Goal: Information Seeking & Learning: Check status

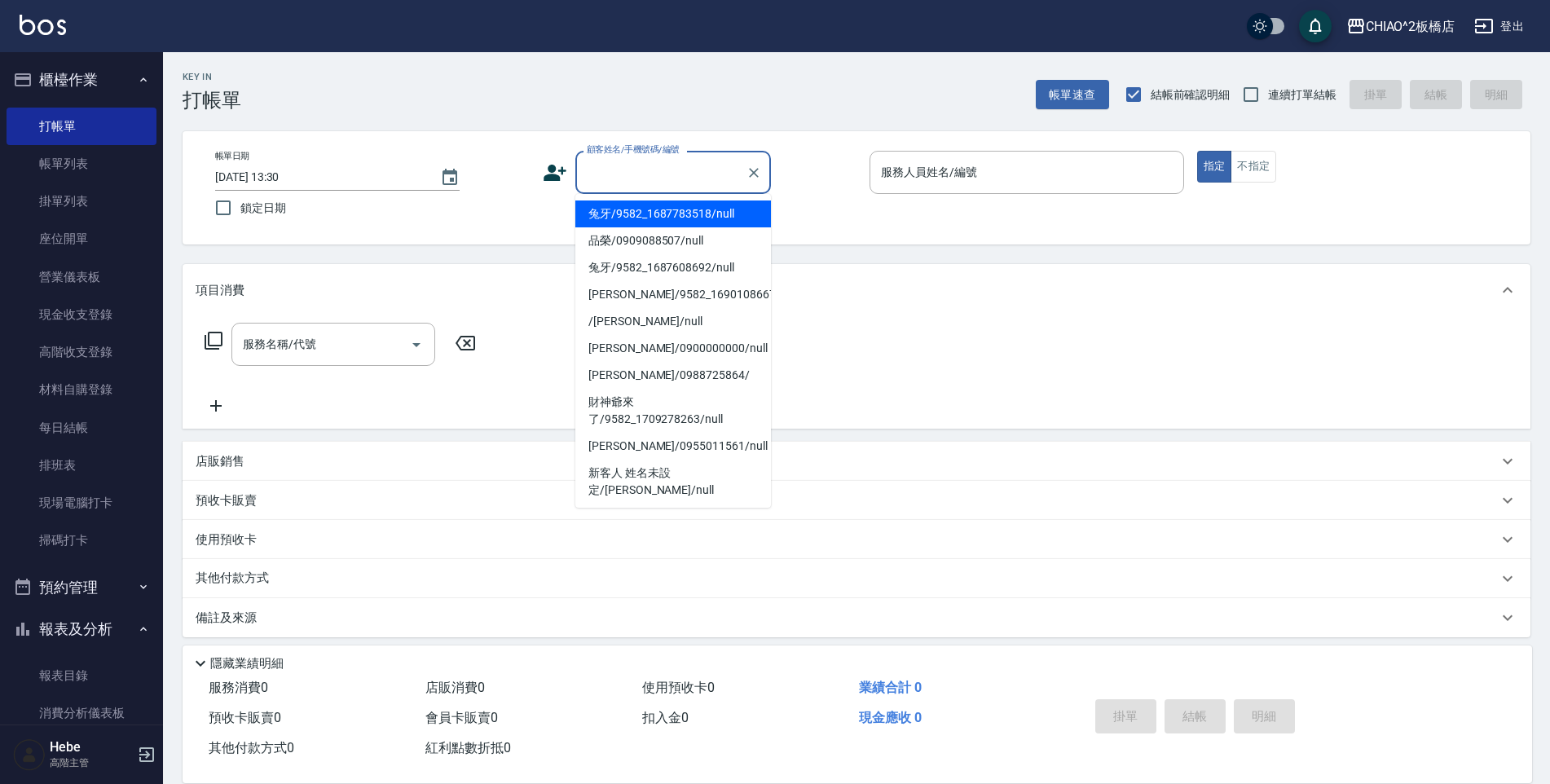
click at [606, 180] on input "顧客姓名/手機號碼/編號" at bounding box center [660, 173] width 156 height 29
click at [47, 118] on link "打帳單" at bounding box center [81, 126] width 150 height 37
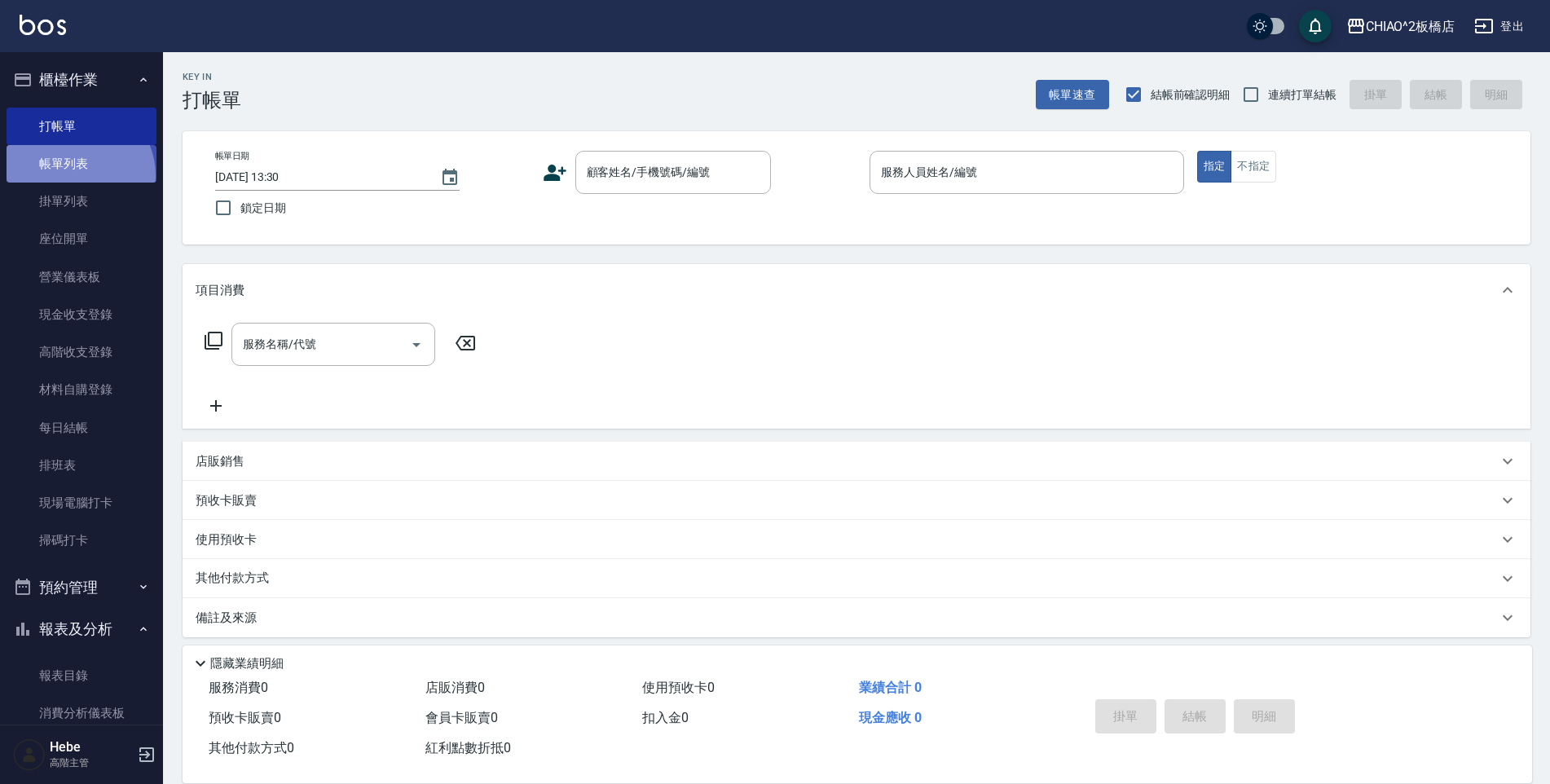
click at [77, 175] on link "帳單列表" at bounding box center [81, 163] width 150 height 37
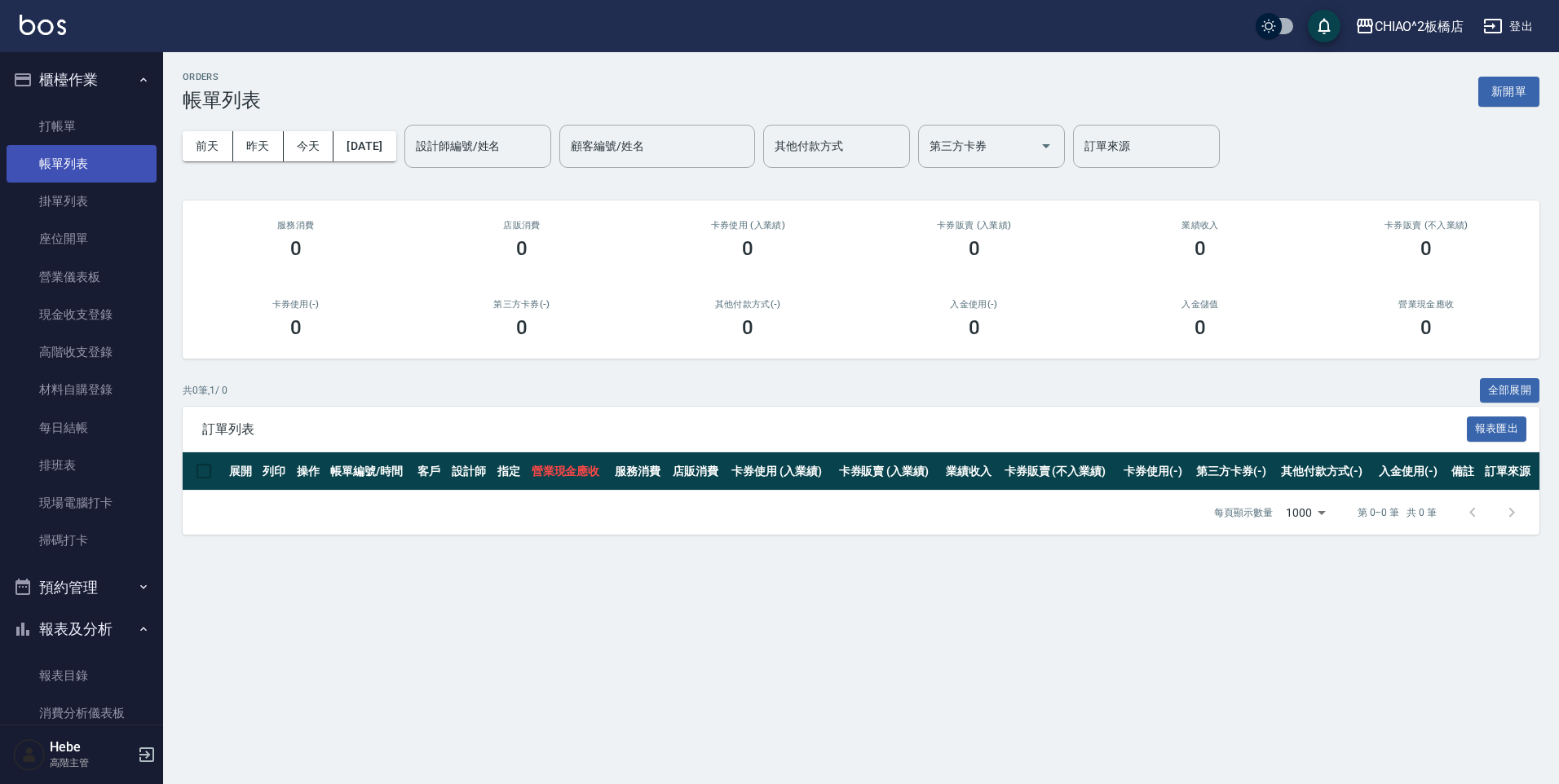
click at [77, 175] on link "帳單列表" at bounding box center [81, 163] width 150 height 37
click at [307, 138] on button "今天" at bounding box center [309, 145] width 51 height 30
click at [50, 161] on link "帳單列表" at bounding box center [81, 163] width 150 height 37
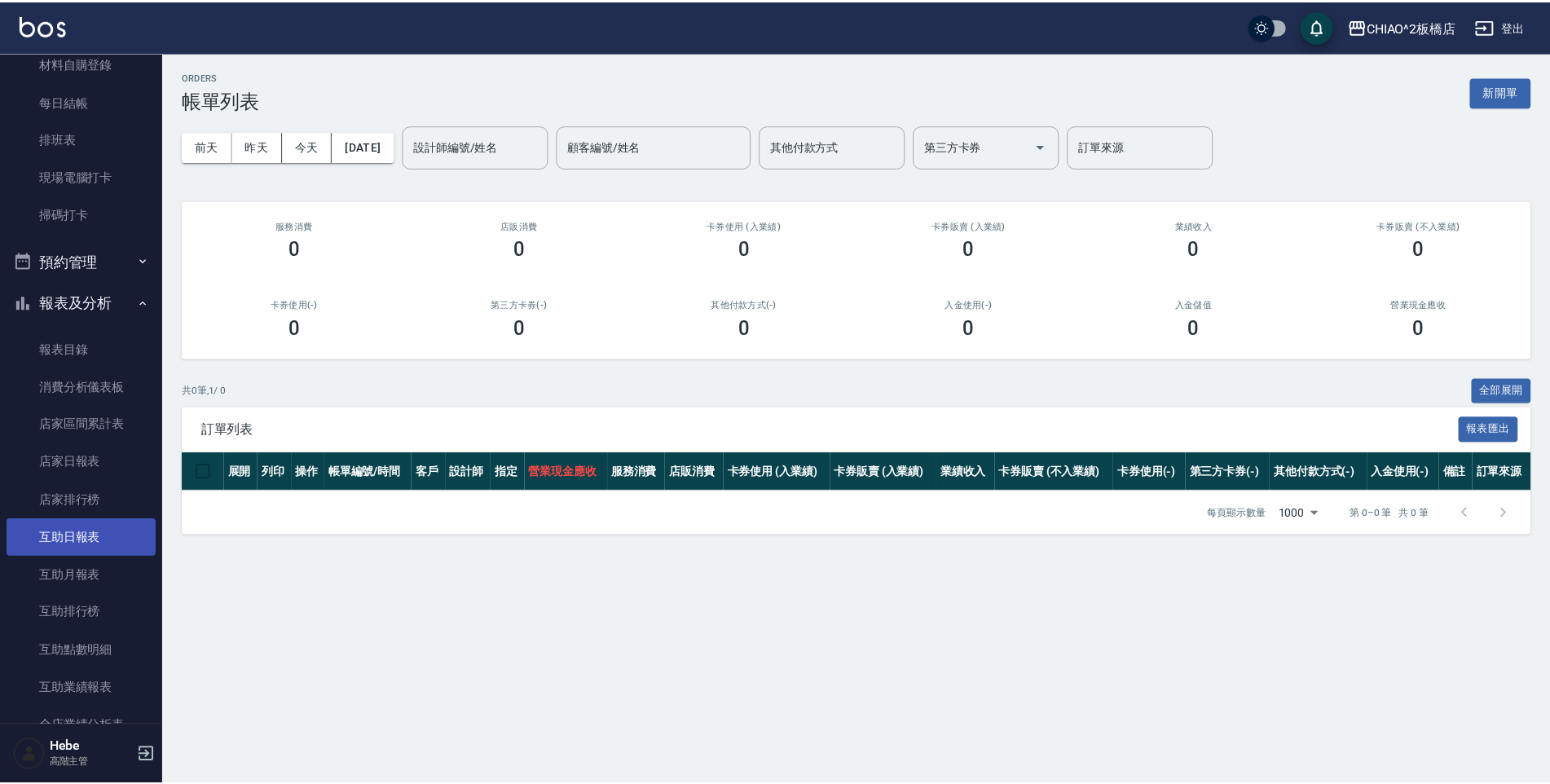
scroll to position [570, 0]
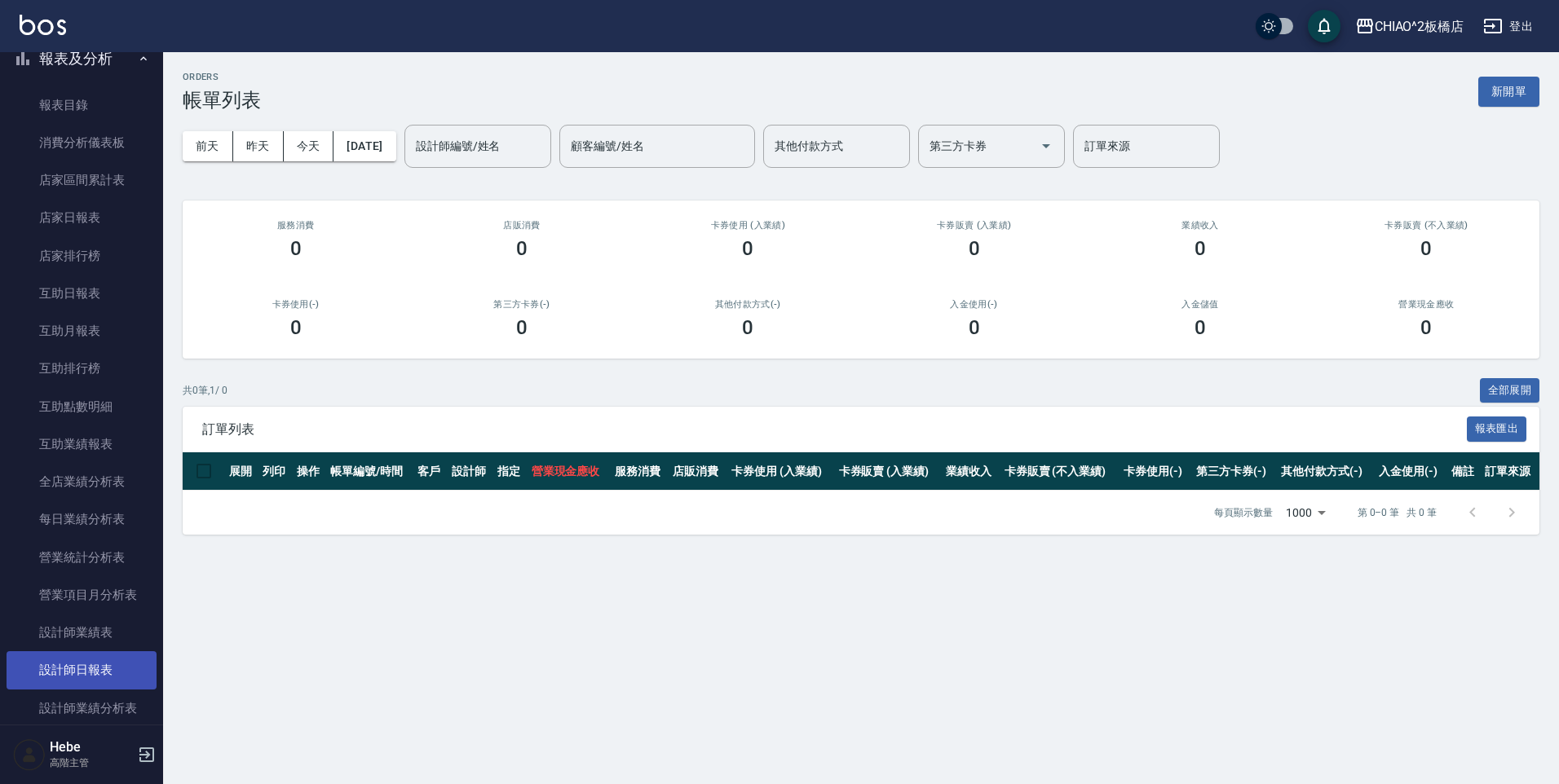
click at [96, 673] on link "設計師日報表" at bounding box center [81, 669] width 150 height 37
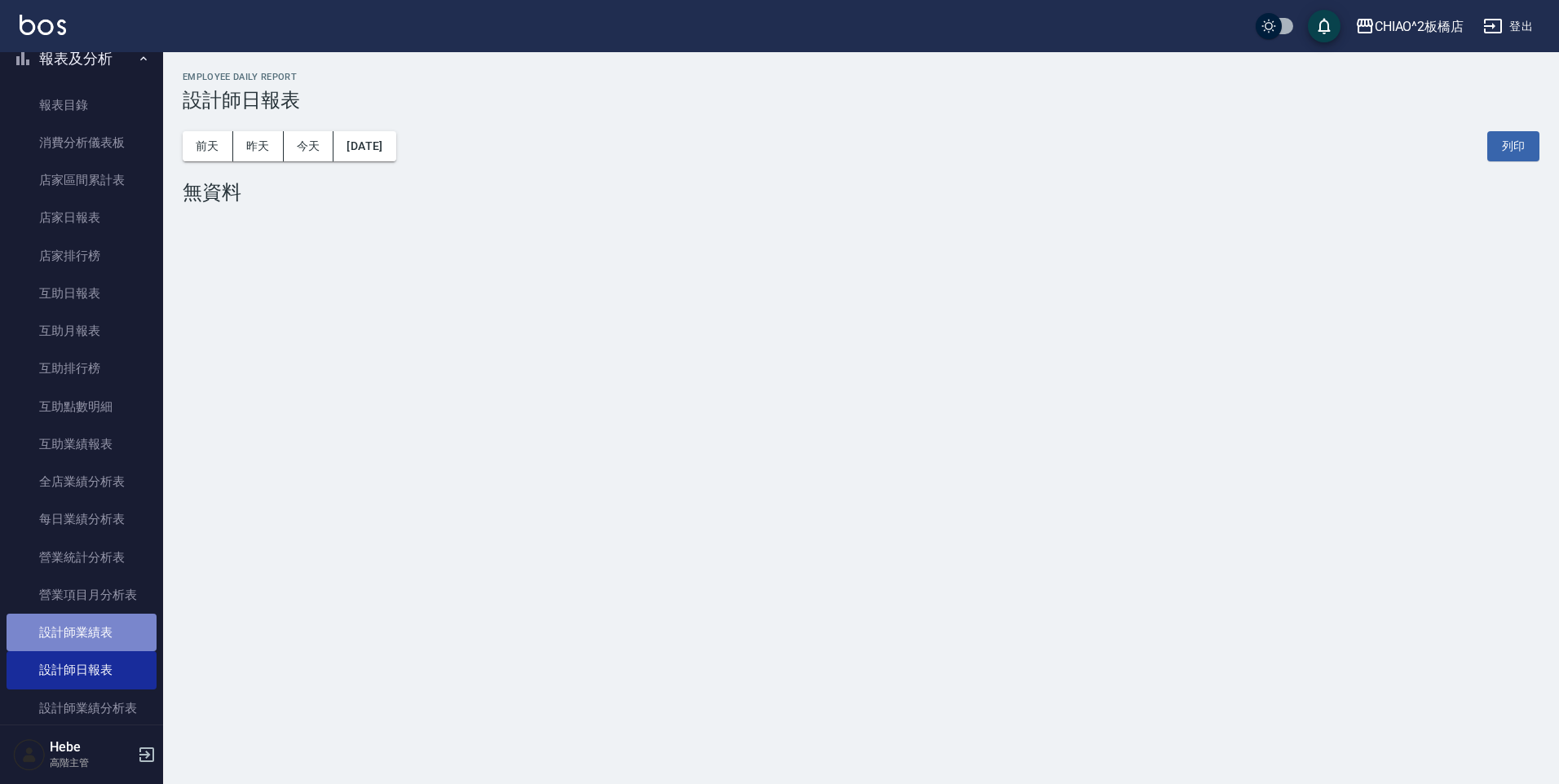
click at [97, 642] on link "設計師業績表" at bounding box center [81, 631] width 150 height 37
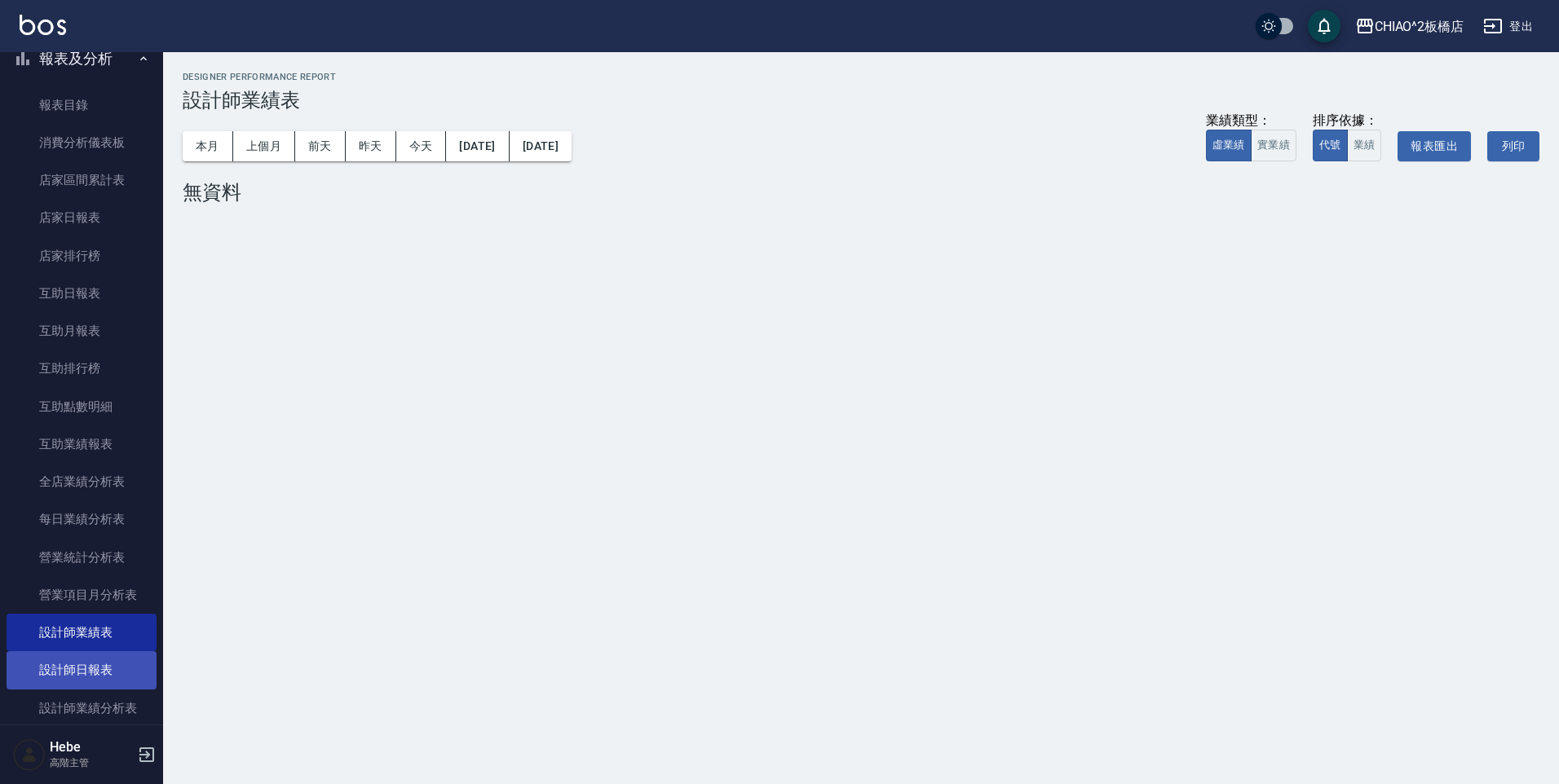
click at [106, 665] on link "設計師日報表" at bounding box center [81, 669] width 150 height 37
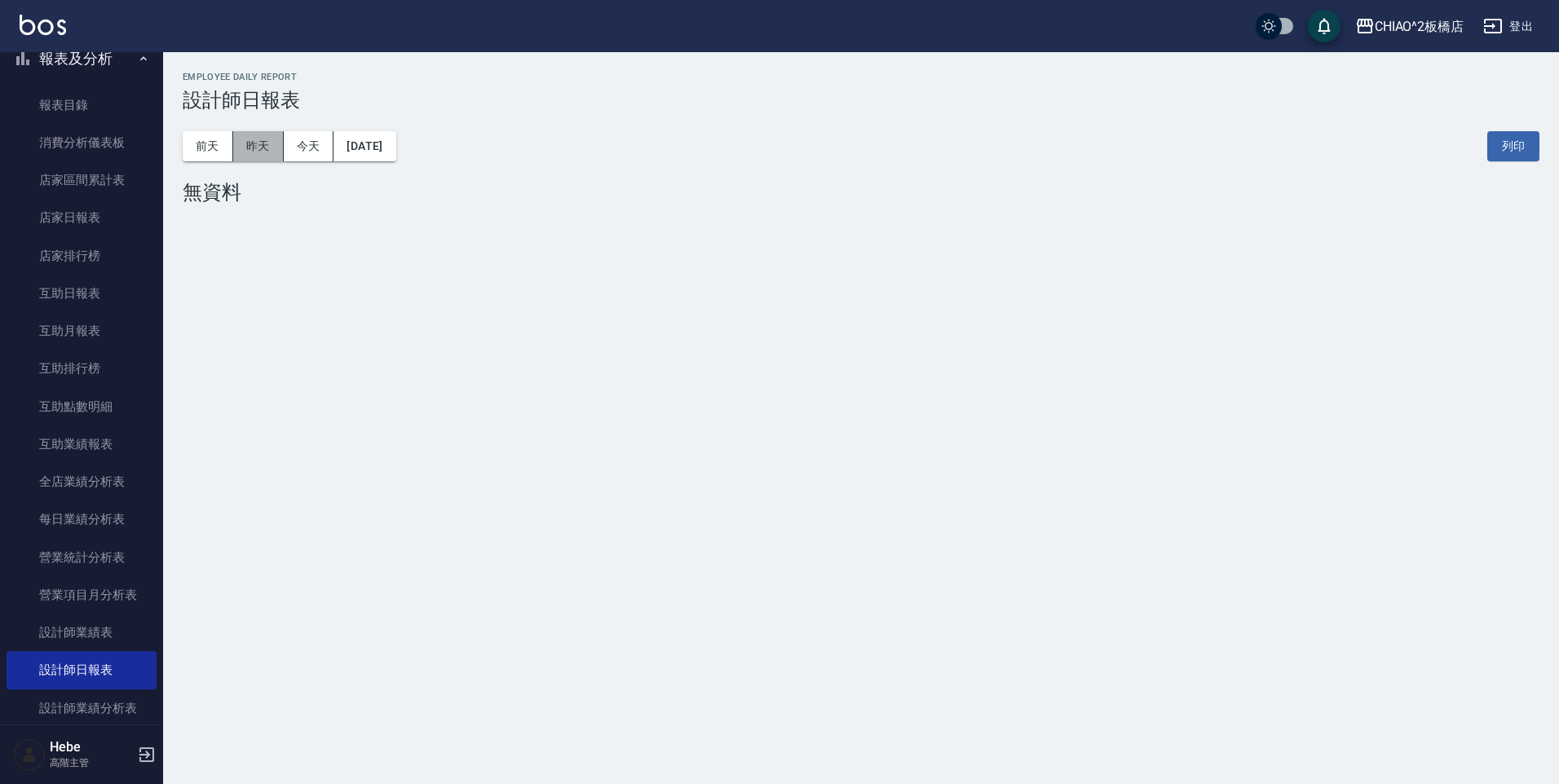
click at [267, 150] on button "昨天" at bounding box center [258, 145] width 51 height 30
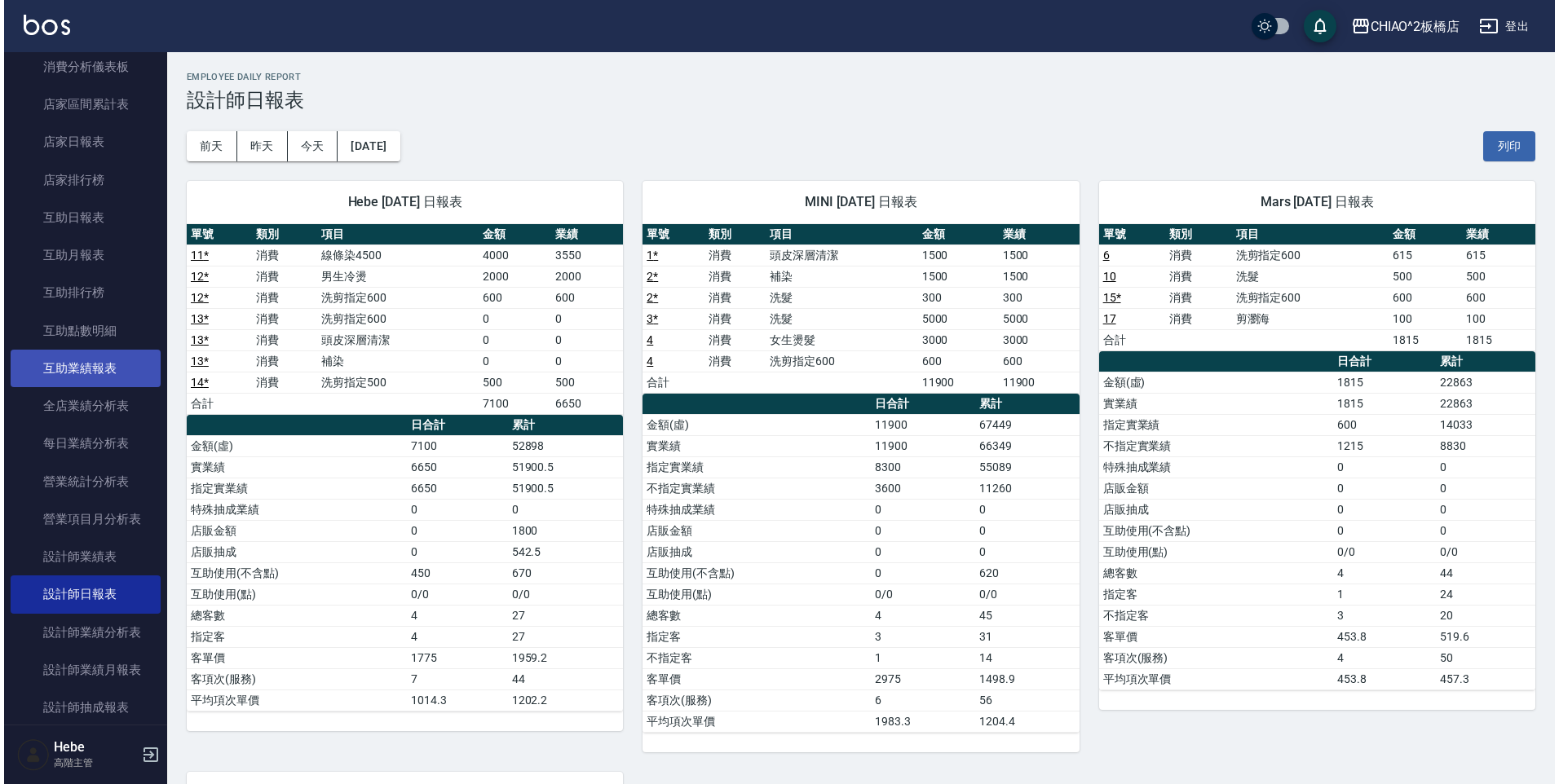
scroll to position [652, 0]
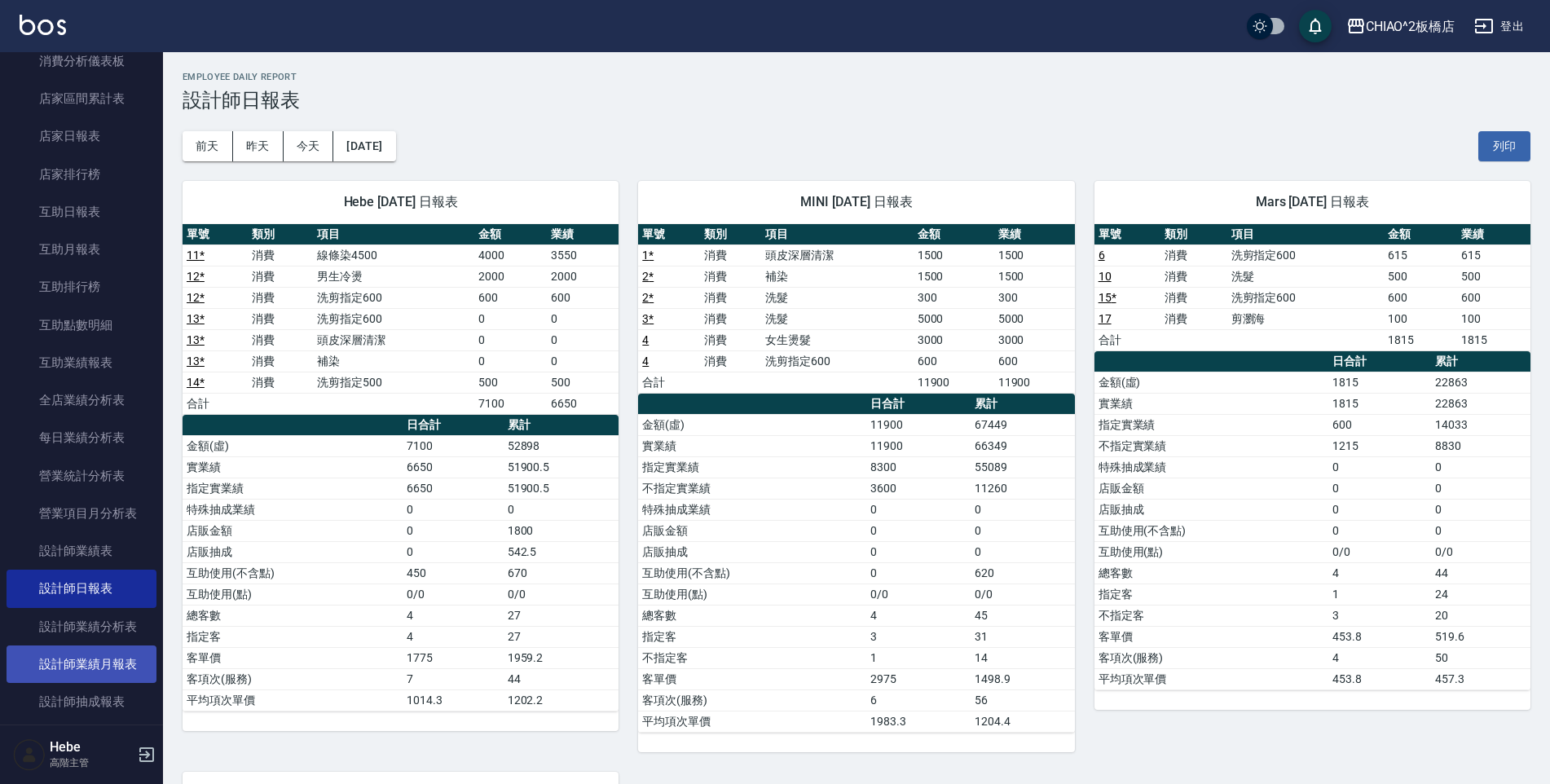
click at [102, 671] on link "設計師業績月報表" at bounding box center [81, 663] width 150 height 37
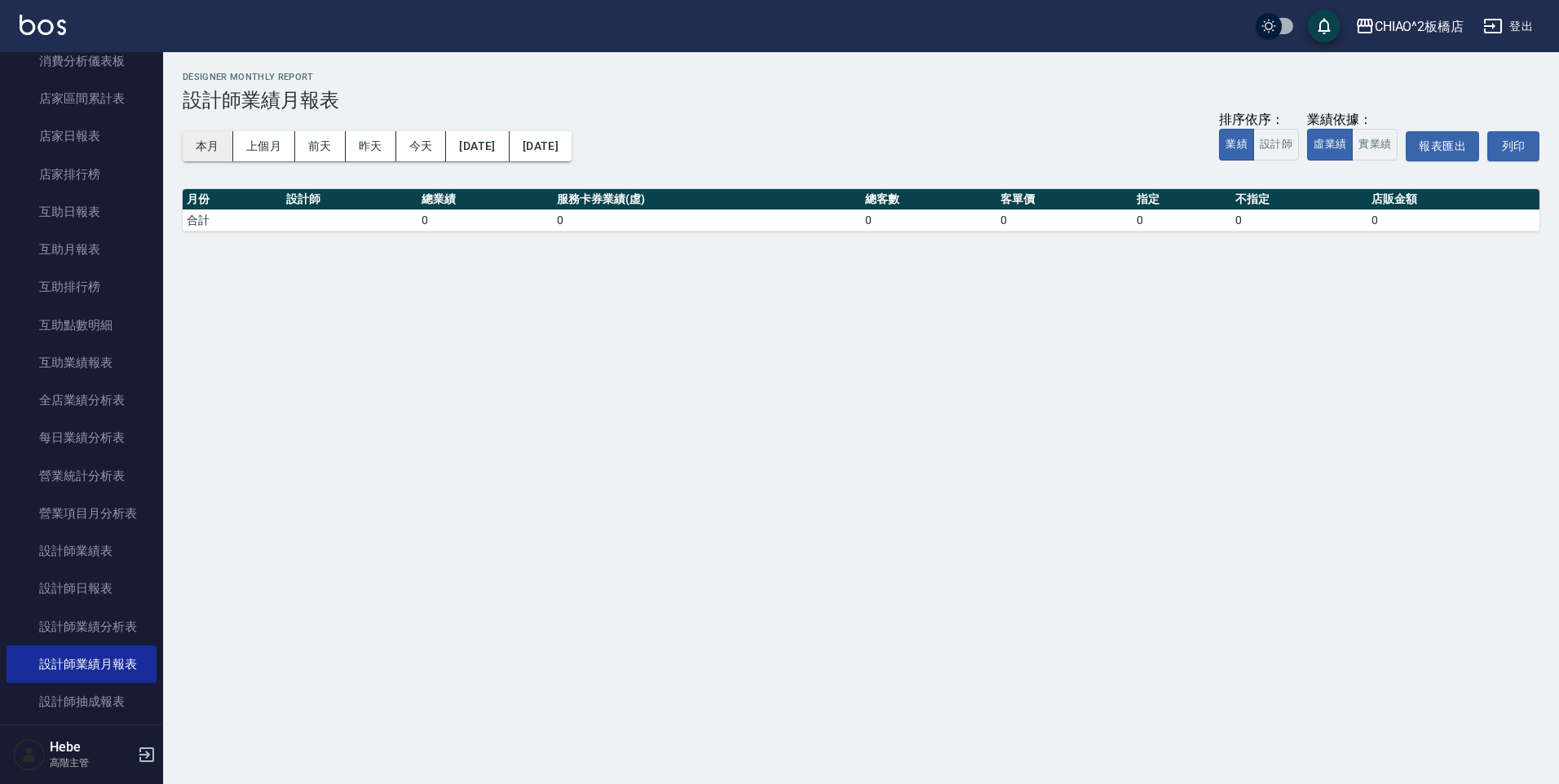
click at [211, 154] on button "本月" at bounding box center [208, 145] width 51 height 30
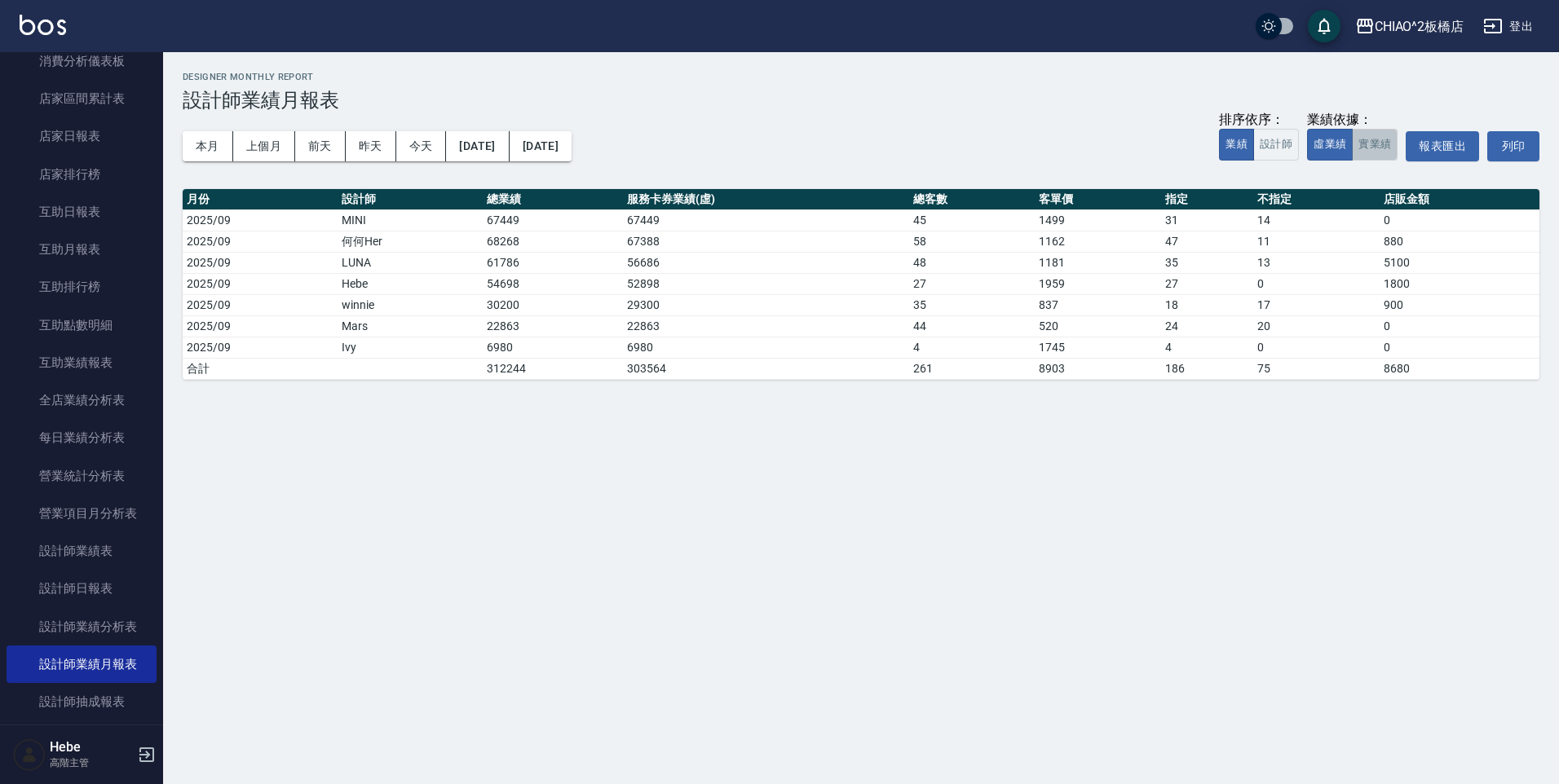
click at [1378, 151] on button "實業績" at bounding box center [1374, 145] width 46 height 32
click at [1327, 150] on button "虛業績" at bounding box center [1329, 145] width 46 height 32
